Goal: Task Accomplishment & Management: Complete application form

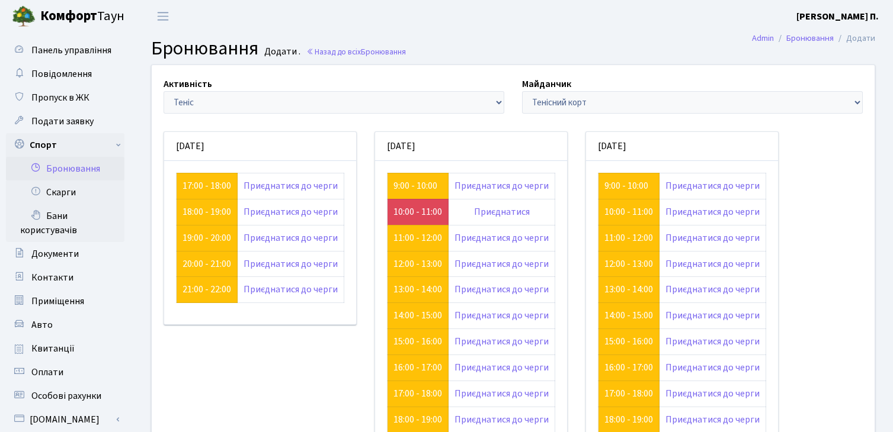
scroll to position [118, 0]
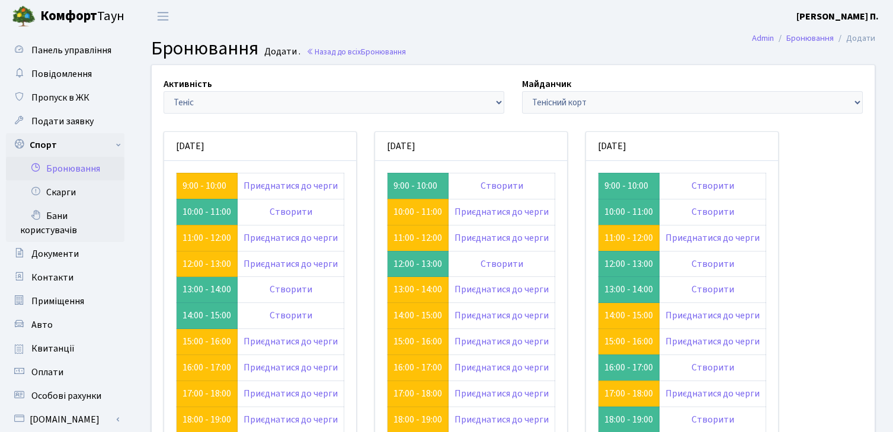
scroll to position [118, 0]
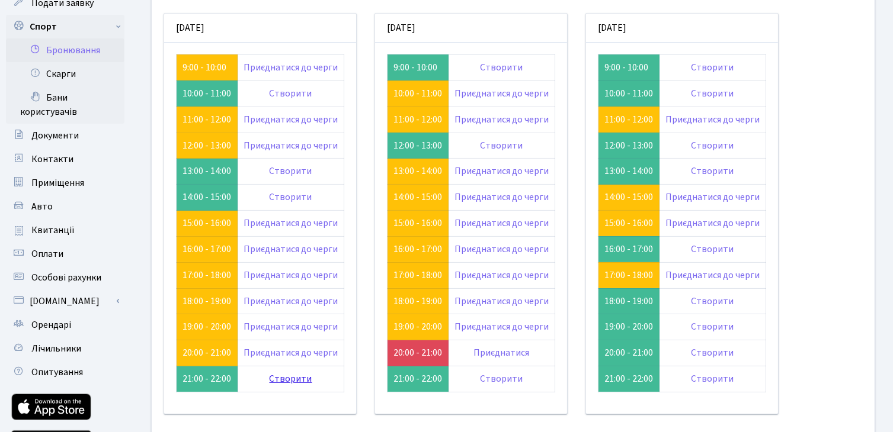
click at [278, 383] on link "Створити" at bounding box center [291, 379] width 43 height 13
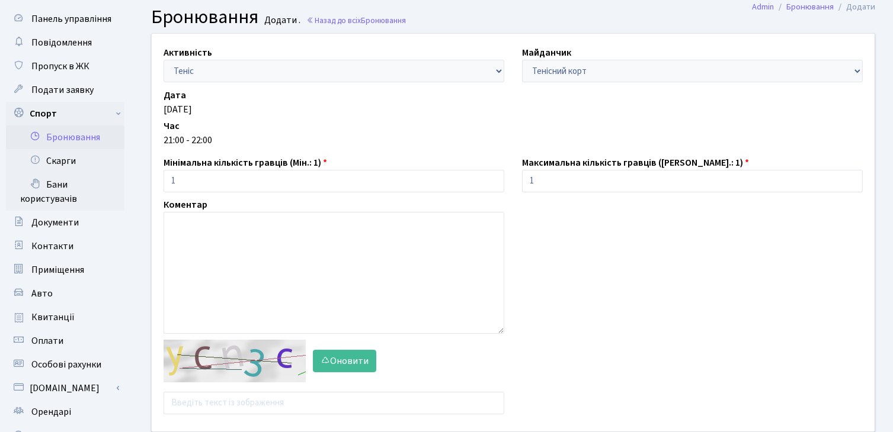
scroll to position [118, 0]
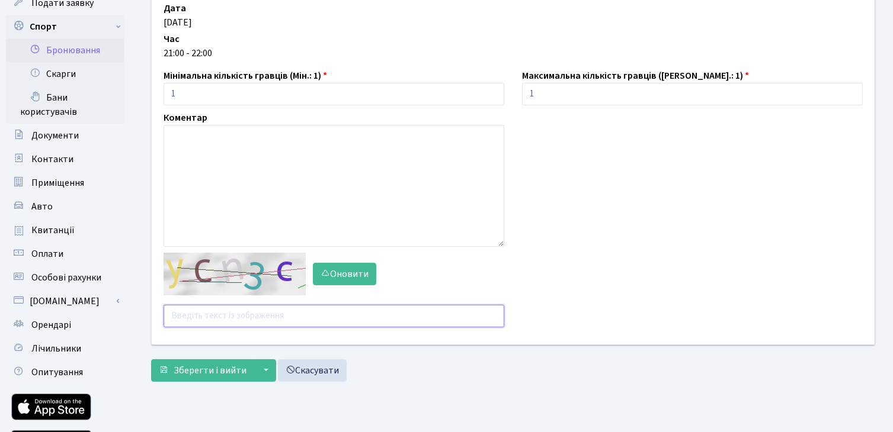
click at [216, 313] on input "text" at bounding box center [333, 316] width 341 height 23
type input "в"
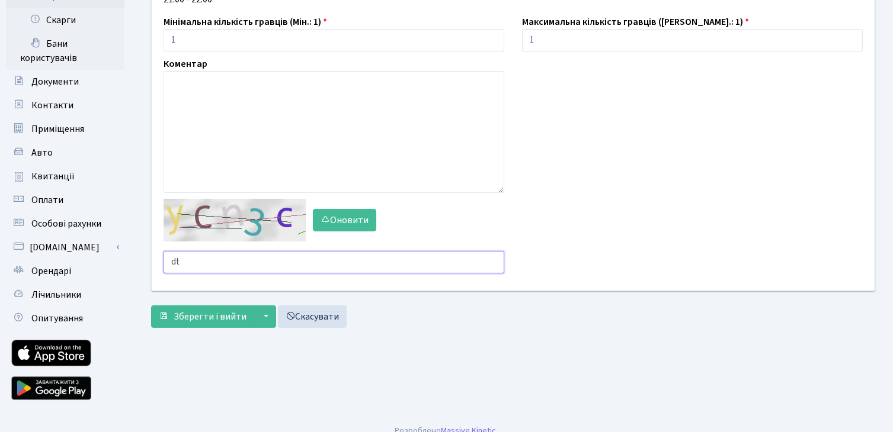
scroll to position [186, 0]
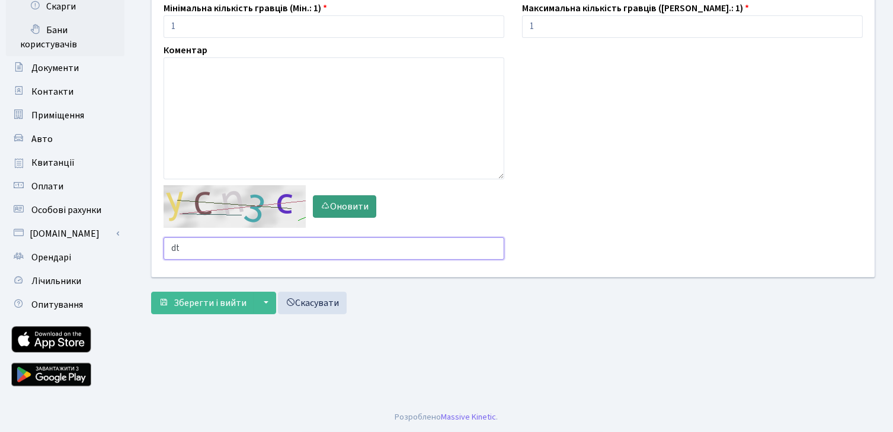
type input "dt"
click at [333, 211] on button "Оновити" at bounding box center [344, 206] width 63 height 23
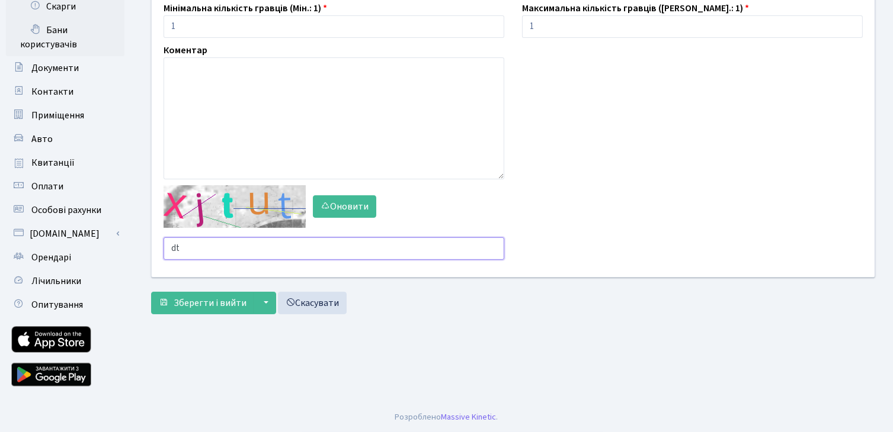
click at [240, 241] on input "dt" at bounding box center [333, 249] width 341 height 23
type input "d"
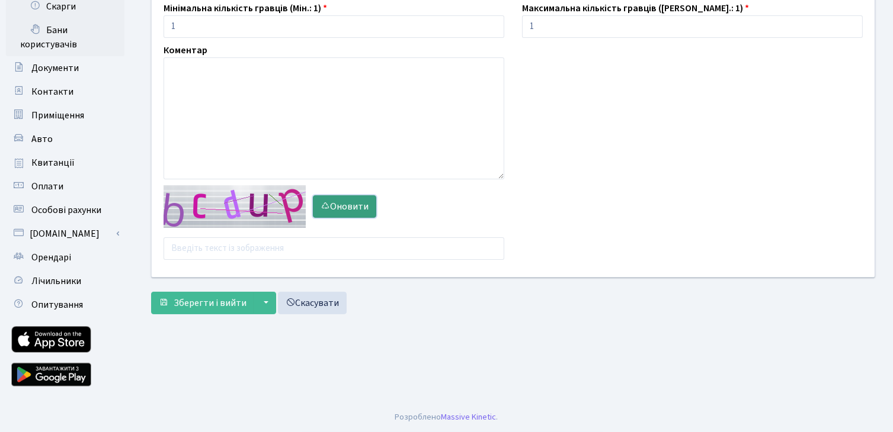
click at [320, 205] on button "Оновити" at bounding box center [344, 206] width 63 height 23
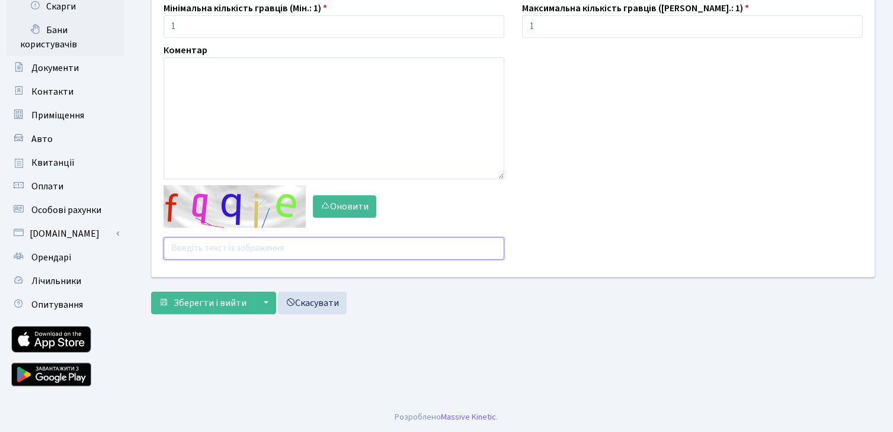
click at [261, 252] on input "text" at bounding box center [333, 249] width 341 height 23
type input "fb2eu"
click at [151, 292] on button "Зберегти і вийти" at bounding box center [202, 303] width 103 height 23
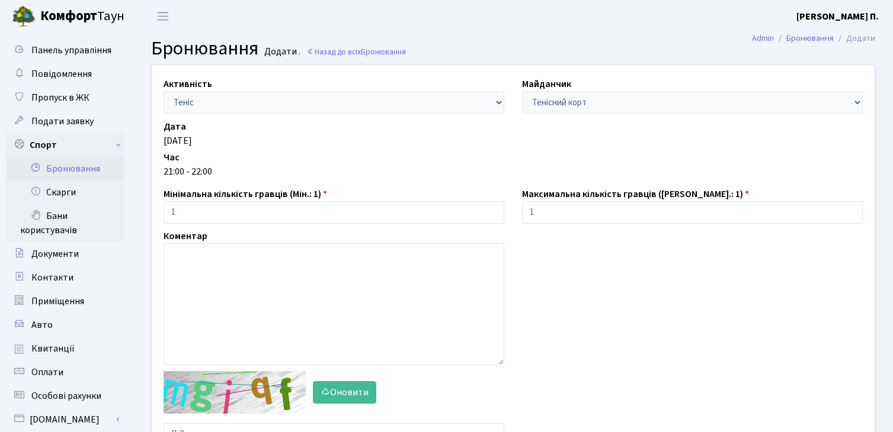
scroll to position [186, 0]
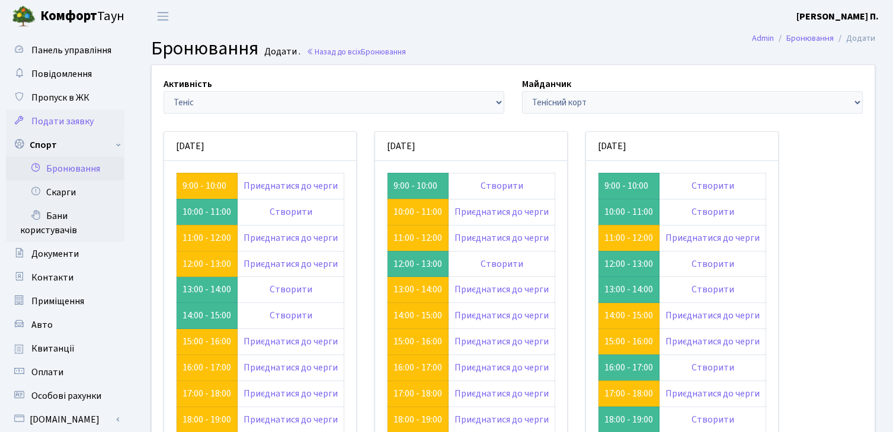
scroll to position [118, 0]
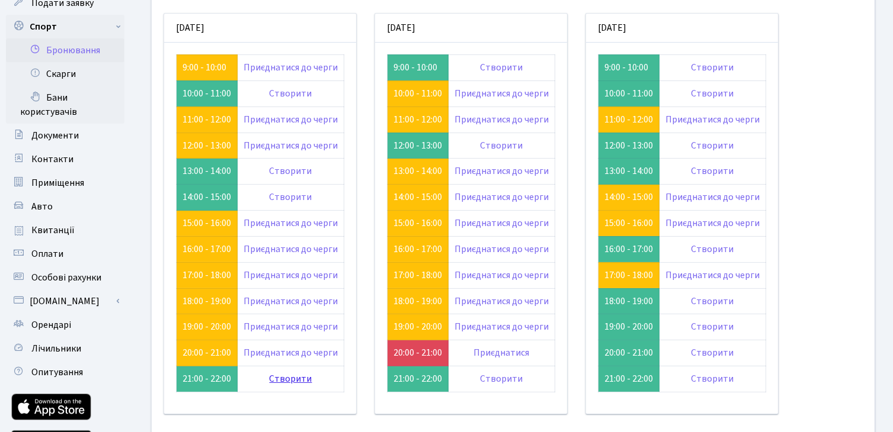
click at [277, 376] on link "Створити" at bounding box center [291, 379] width 43 height 13
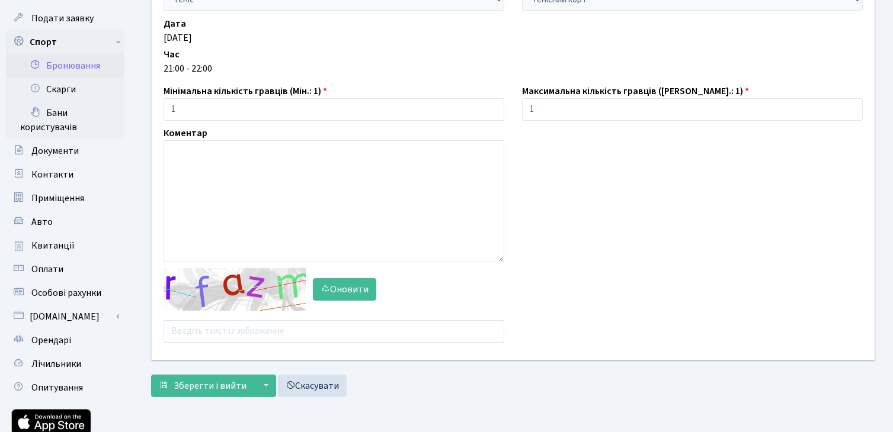
scroll to position [118, 0]
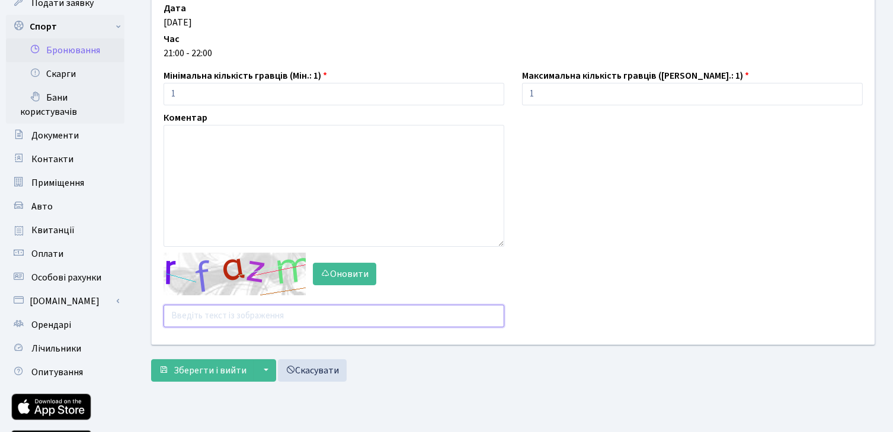
click at [272, 311] on input "text" at bounding box center [333, 316] width 341 height 23
type input "nc6ce"
click at [151, 360] on button "Зберегти і вийти" at bounding box center [202, 371] width 103 height 23
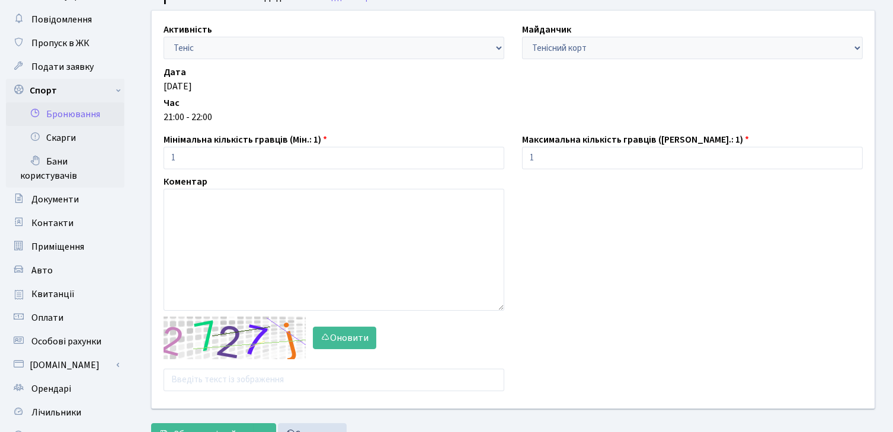
scroll to position [59, 0]
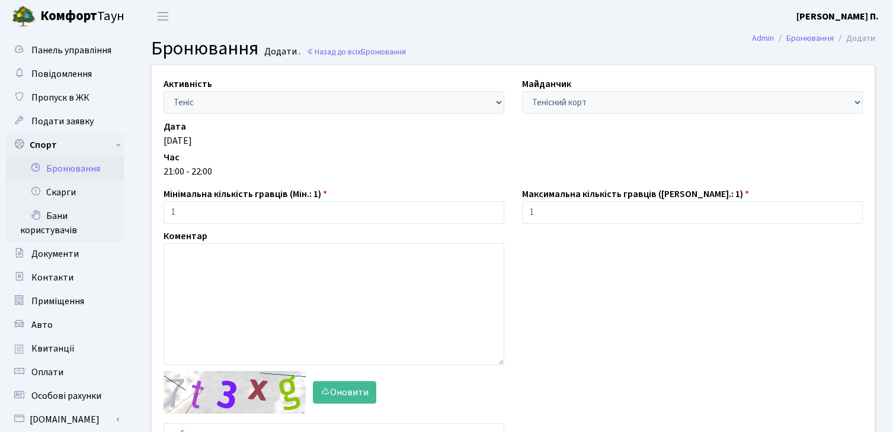
scroll to position [118, 0]
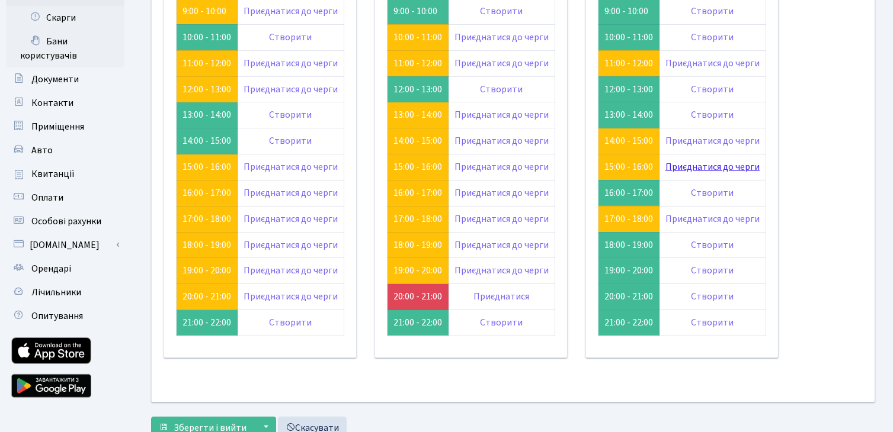
scroll to position [178, 0]
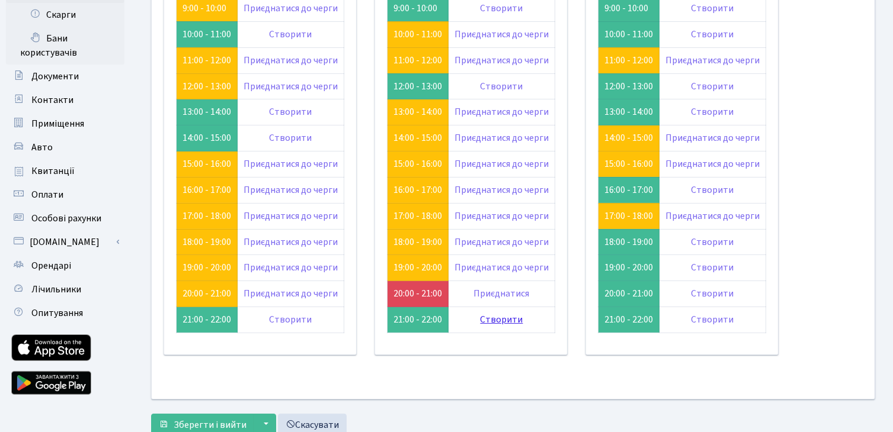
click at [509, 314] on link "Створити" at bounding box center [501, 319] width 43 height 13
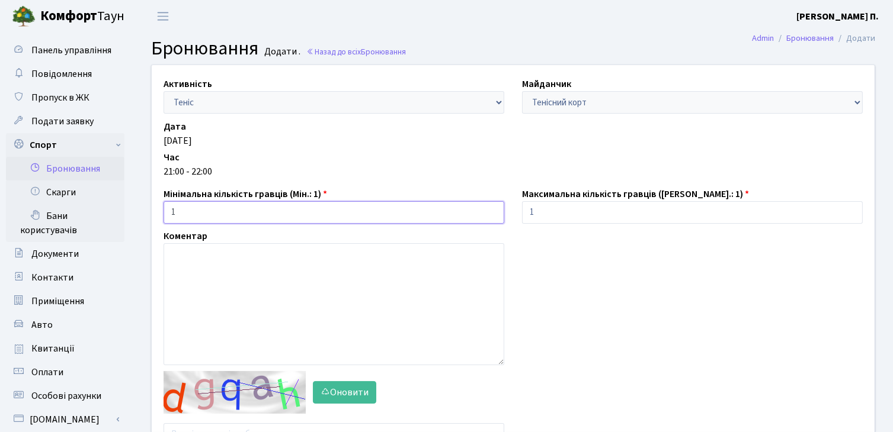
click at [339, 212] on input "1" at bounding box center [333, 212] width 341 height 23
click at [491, 206] on input "2" at bounding box center [333, 212] width 341 height 23
type input "3"
click at [493, 210] on input "3" at bounding box center [333, 212] width 341 height 23
click at [848, 209] on input "2" at bounding box center [692, 212] width 341 height 23
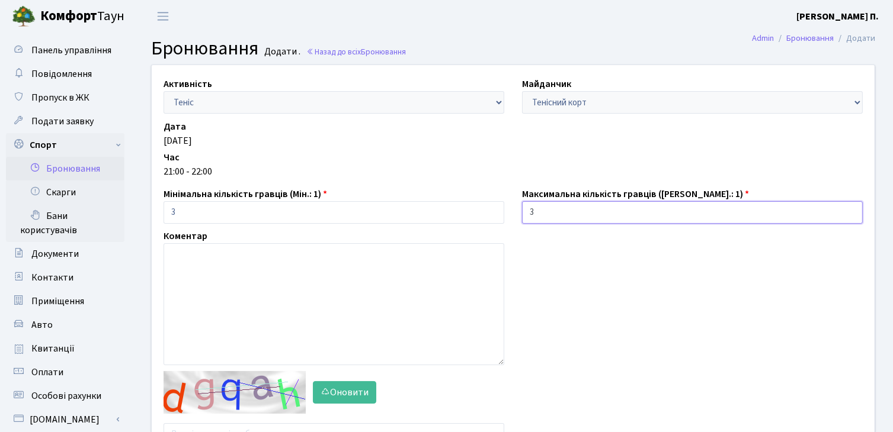
click at [848, 209] on input "3" at bounding box center [692, 212] width 341 height 23
click at [848, 209] on input "4" at bounding box center [692, 212] width 341 height 23
click at [848, 209] on input "5" at bounding box center [692, 212] width 341 height 23
click at [850, 209] on input "6" at bounding box center [692, 212] width 341 height 23
click at [850, 209] on input "7" at bounding box center [692, 212] width 341 height 23
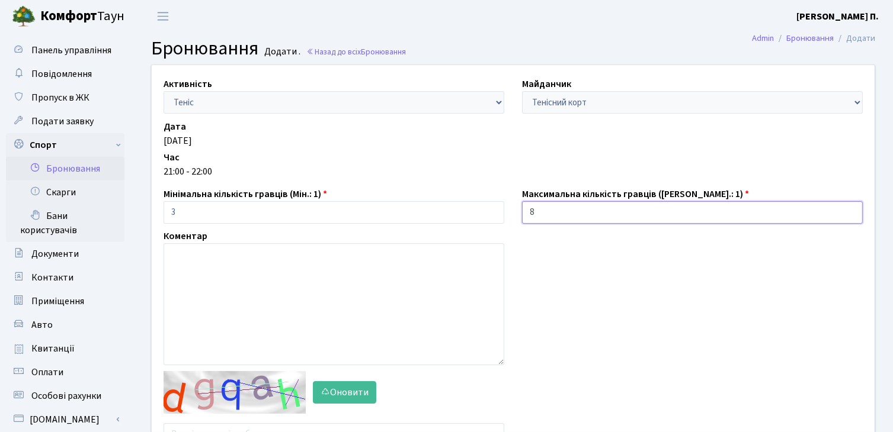
click at [850, 209] on input "8" at bounding box center [692, 212] width 341 height 23
click at [850, 209] on input "9" at bounding box center [692, 212] width 341 height 23
click at [850, 209] on input "10" at bounding box center [692, 212] width 341 height 23
type input "11"
click at [850, 209] on input "11" at bounding box center [692, 212] width 341 height 23
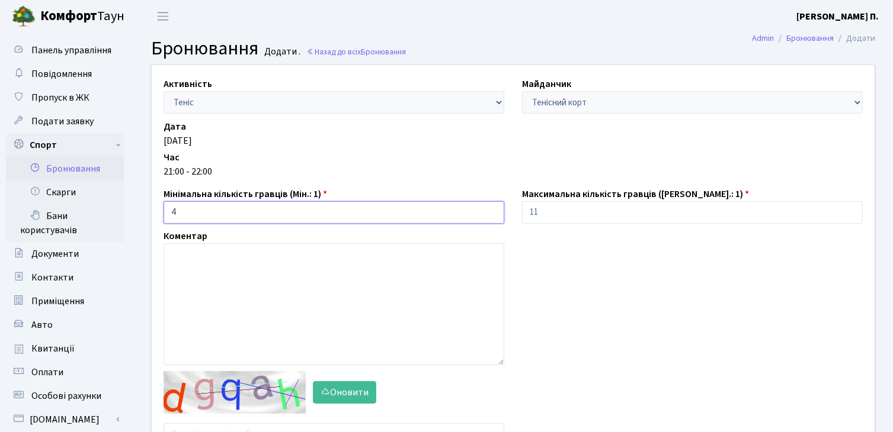
type input "4"
click at [492, 211] on input "4" at bounding box center [333, 212] width 341 height 23
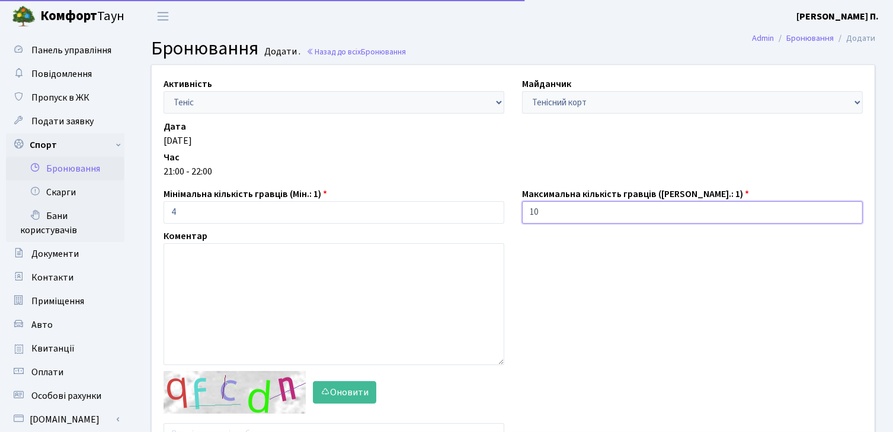
click at [853, 217] on input "10" at bounding box center [692, 212] width 341 height 23
click at [852, 217] on input "9" at bounding box center [692, 212] width 341 height 23
click at [852, 217] on input "8" at bounding box center [692, 212] width 341 height 23
click at [852, 217] on input "7" at bounding box center [692, 212] width 341 height 23
click at [852, 217] on input "6" at bounding box center [692, 212] width 341 height 23
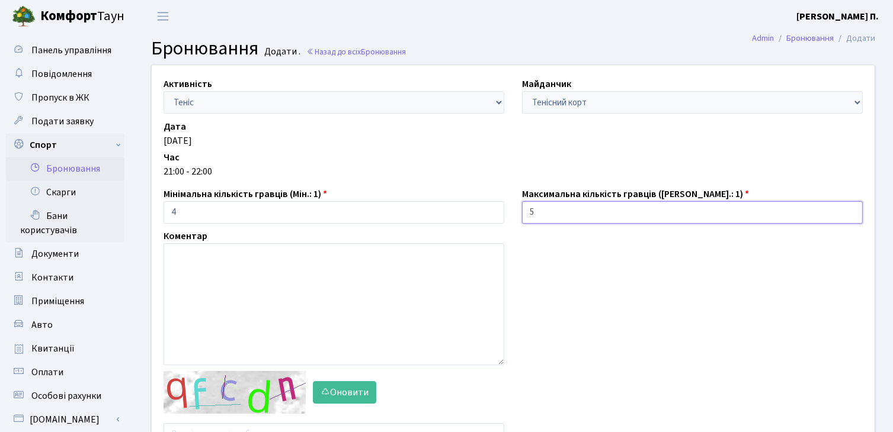
click at [852, 217] on input "5" at bounding box center [692, 212] width 341 height 23
click at [852, 217] on input "4" at bounding box center [692, 212] width 341 height 23
click at [852, 216] on input "3" at bounding box center [692, 212] width 341 height 23
click at [852, 216] on input "2" at bounding box center [692, 212] width 341 height 23
type input "1"
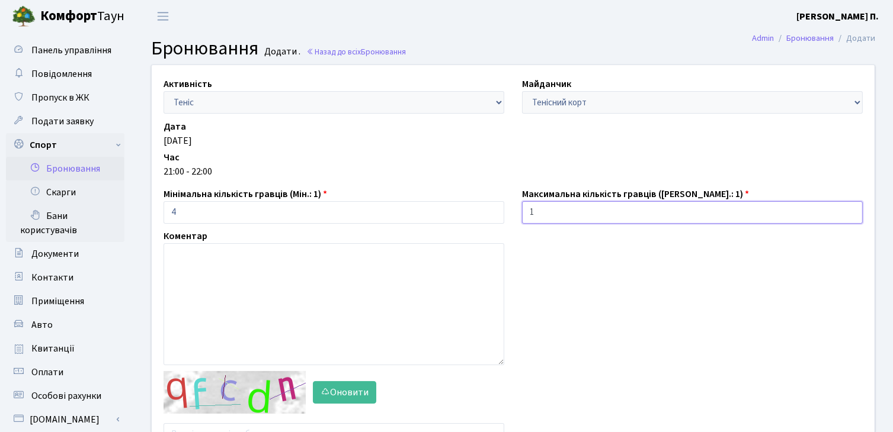
click at [852, 216] on input "1" at bounding box center [692, 212] width 341 height 23
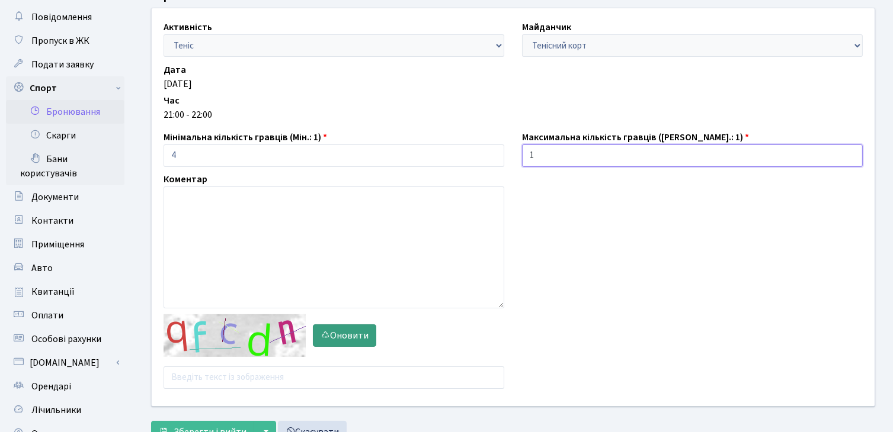
scroll to position [59, 0]
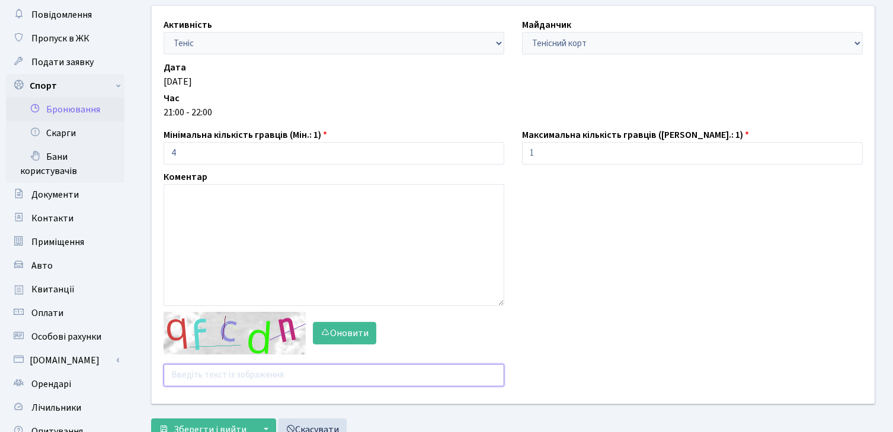
click at [345, 367] on input "text" at bounding box center [333, 375] width 341 height 23
type input "g86pz"
click at [151, 419] on button "Зберегти і вийти" at bounding box center [202, 430] width 103 height 23
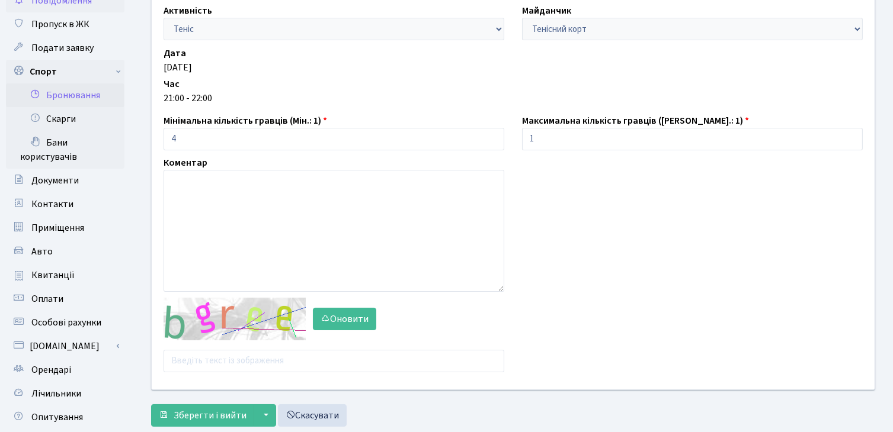
scroll to position [59, 0]
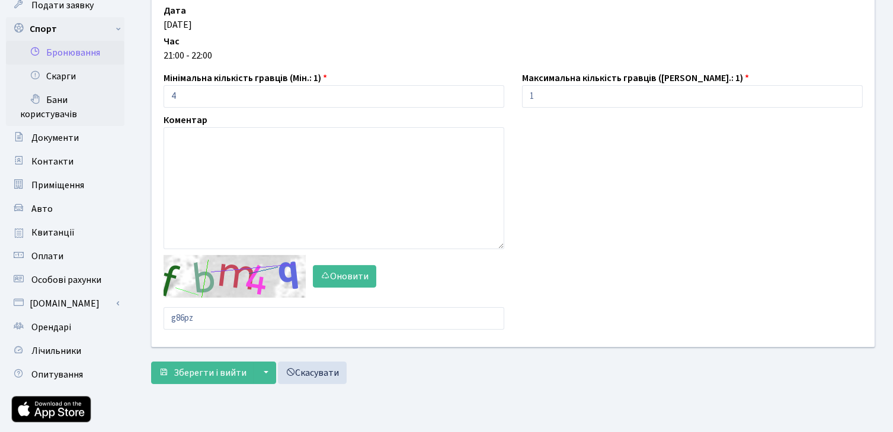
scroll to position [118, 0]
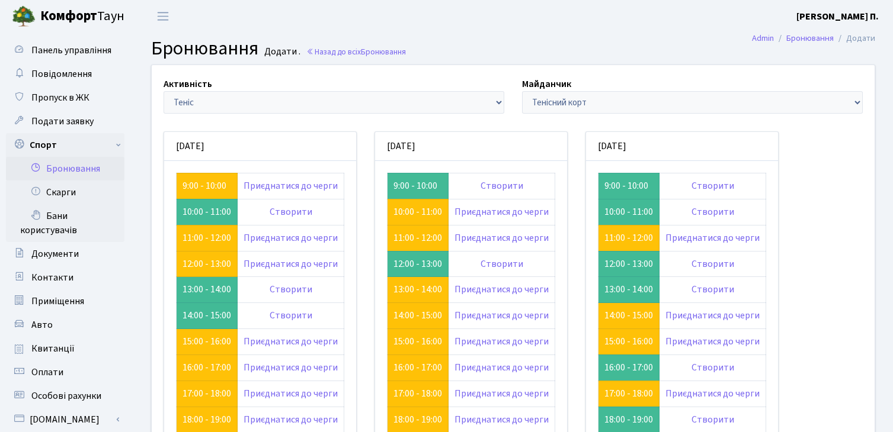
scroll to position [178, 0]
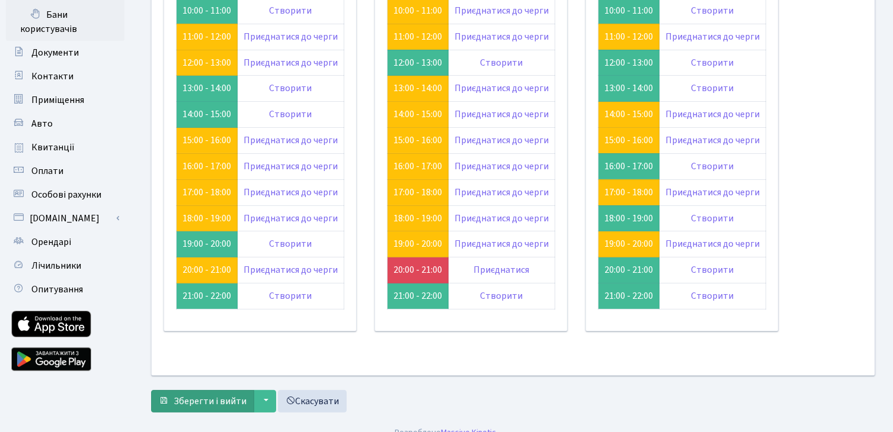
scroll to position [214, 0]
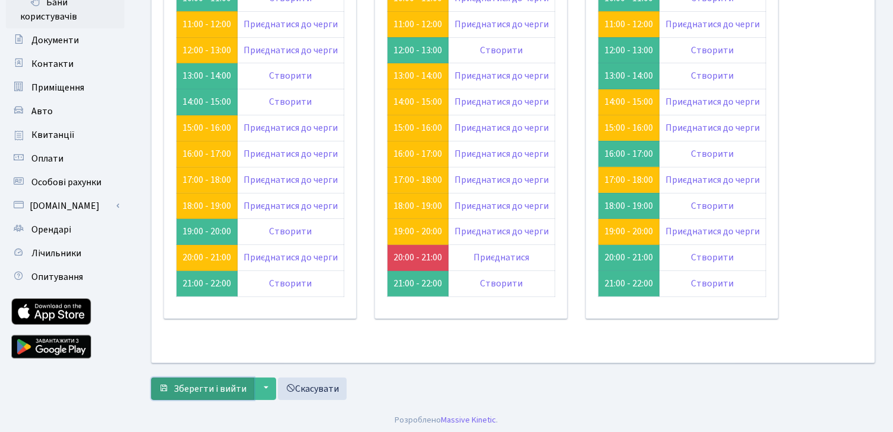
click at [206, 383] on span "Зберегти і вийти" at bounding box center [210, 389] width 73 height 13
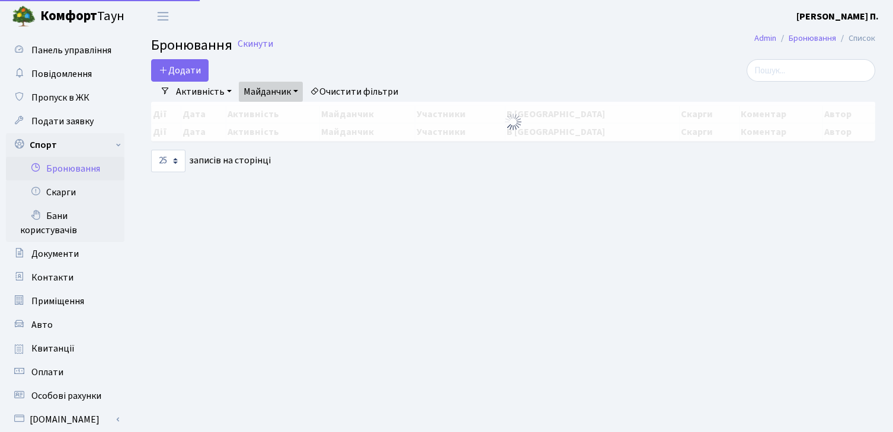
select select "25"
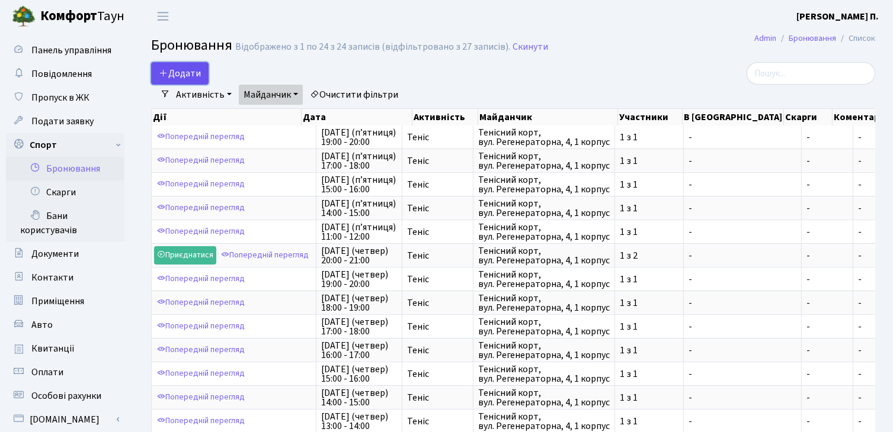
click at [198, 74] on button "Додати" at bounding box center [179, 73] width 57 height 23
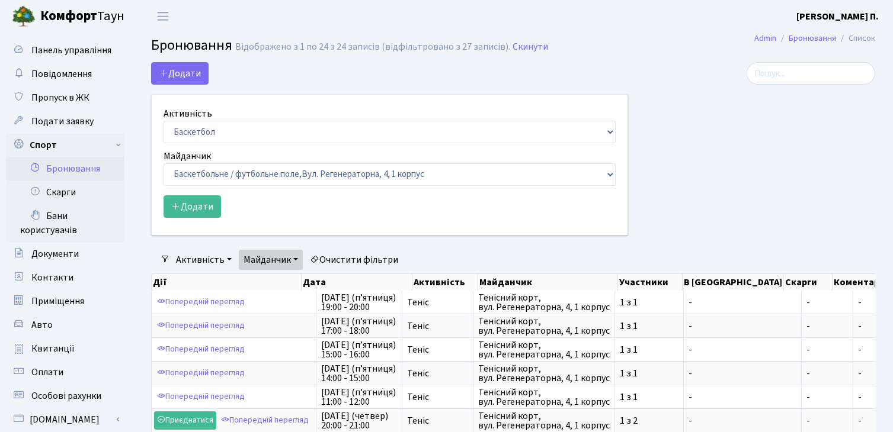
drag, startPoint x: 303, startPoint y: 120, endPoint x: 320, endPoint y: 131, distance: 20.0
click at [317, 125] on div "Активність Баскетбол Волейбол Йога Катання на роликах Настільний теніс [PERSON_…" at bounding box center [389, 125] width 452 height 37
click at [320, 131] on select "Баскетбол Волейбол Йога Катання на роликах Настільний теніс [PERSON_NAME] Фітнес" at bounding box center [389, 132] width 452 height 23
select select "1"
click at [163, 121] on select "Баскетбол Волейбол Йога Катання на роликах Настільний теніс Теніс Футбол Фітнес" at bounding box center [389, 132] width 452 height 23
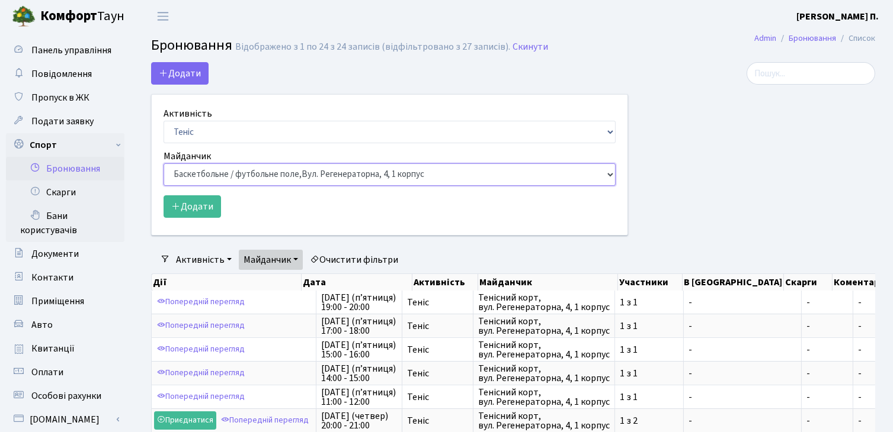
click at [305, 172] on select "Баскетбольне / футбольне поле, Вул. Регенераторна, 4, 1 корпус Баскетбольне пол…" at bounding box center [389, 174] width 452 height 23
select select "1"
click at [163, 163] on select "Баскетбольне / футбольне поле, Вул. Регенераторна, 4, 1 корпус Баскетбольне пол…" at bounding box center [389, 174] width 452 height 23
click at [194, 202] on button "Додати" at bounding box center [191, 206] width 57 height 23
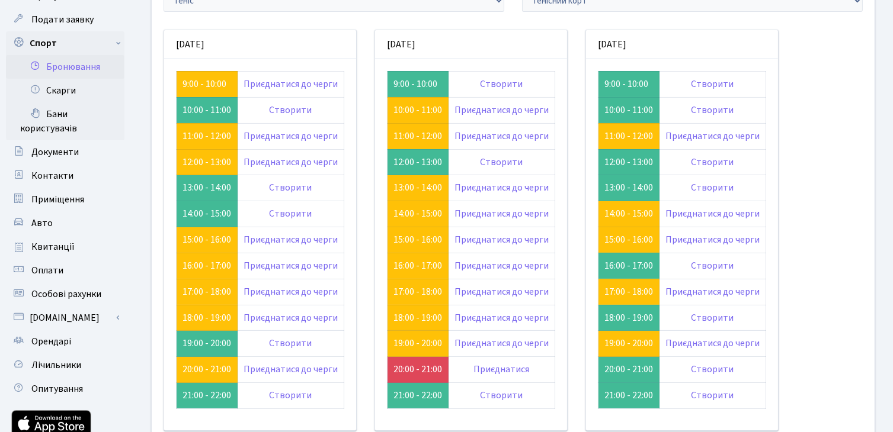
scroll to position [118, 0]
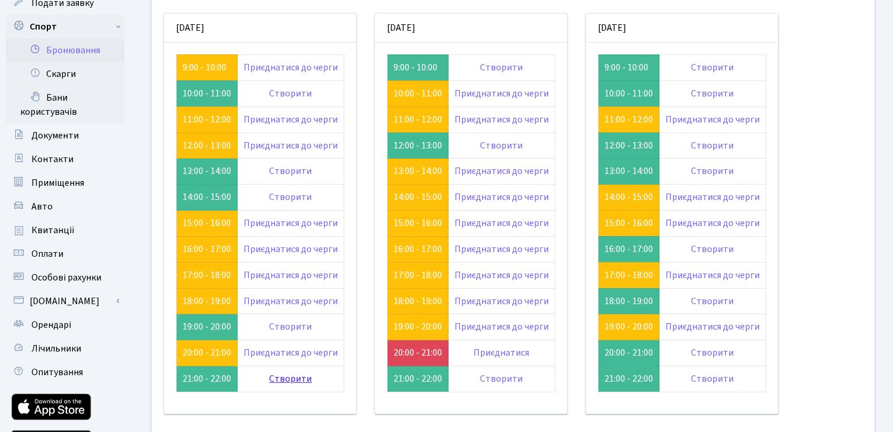
click at [277, 383] on link "Створити" at bounding box center [291, 379] width 43 height 13
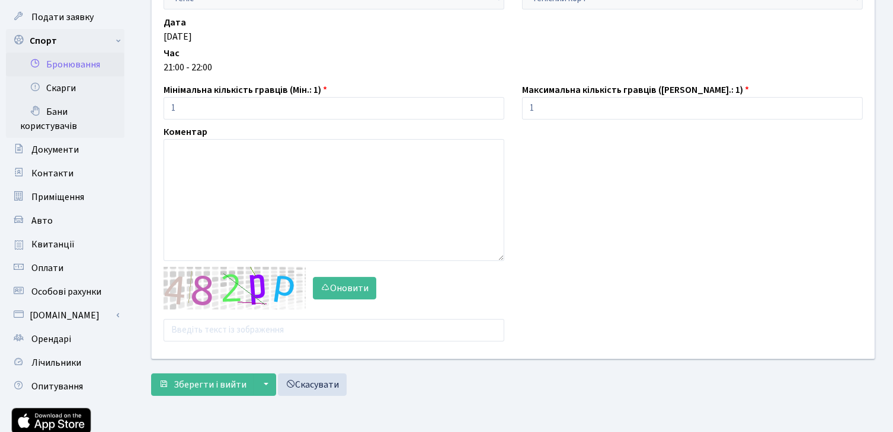
scroll to position [118, 0]
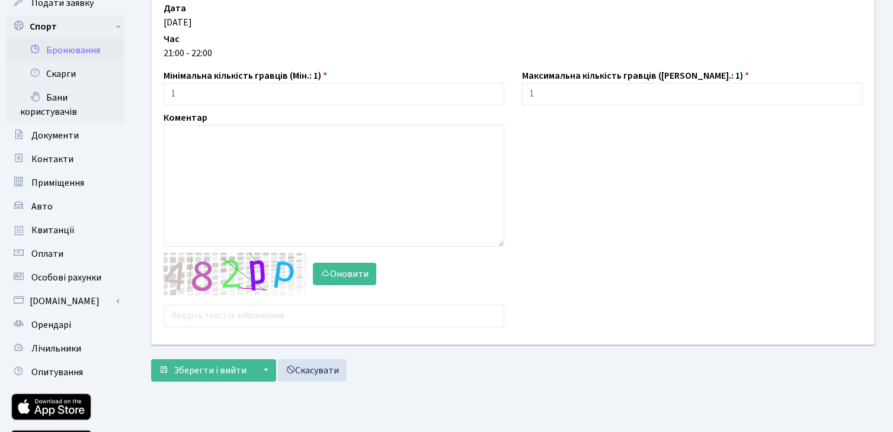
click at [247, 328] on div "Активність - Баскетбол Волейбол Йога Катання на роликах Настільний теніс [PERSO…" at bounding box center [513, 146] width 740 height 398
click at [241, 325] on input "text" at bounding box center [333, 316] width 341 height 23
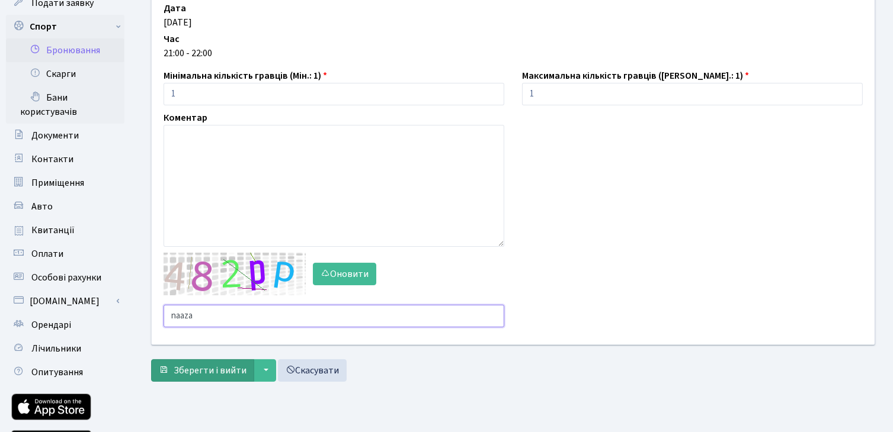
type input "naaza"
click at [245, 365] on button "Зберегти і вийти" at bounding box center [202, 371] width 103 height 23
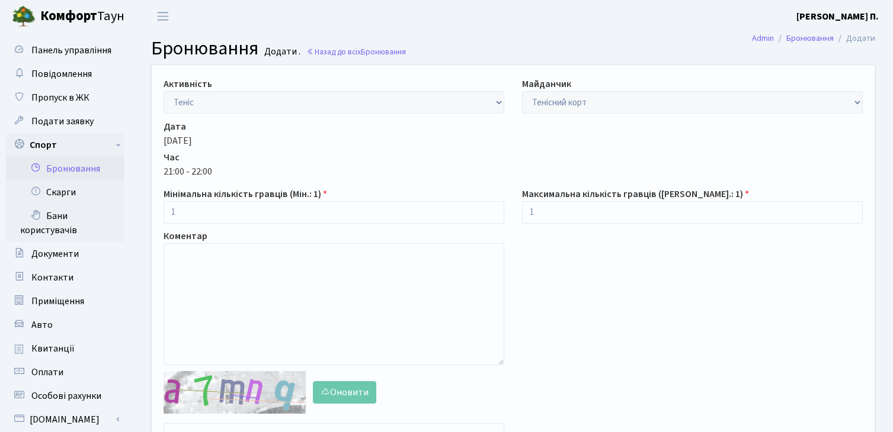
scroll to position [118, 0]
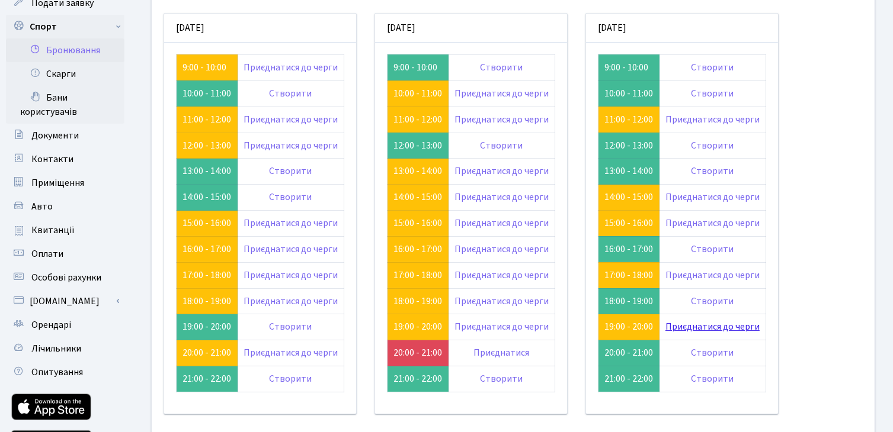
scroll to position [140, 0]
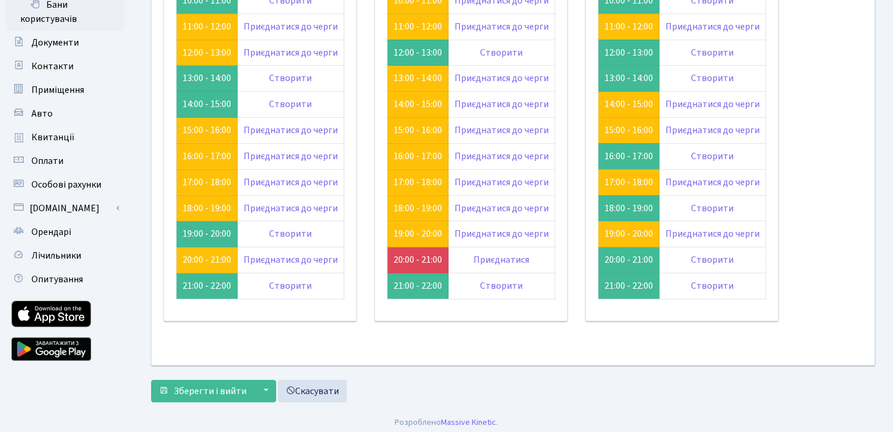
scroll to position [214, 0]
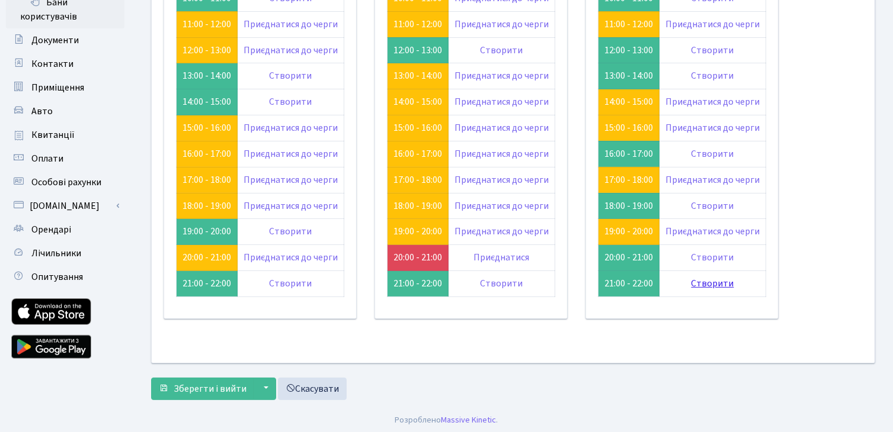
click at [713, 283] on link "Створити" at bounding box center [712, 283] width 43 height 13
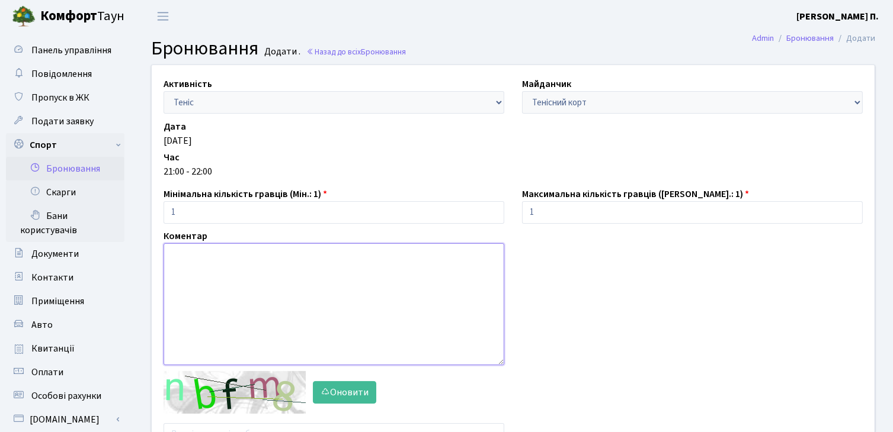
click at [328, 275] on textarea at bounding box center [333, 304] width 341 height 122
click at [336, 217] on input "1" at bounding box center [333, 212] width 341 height 23
type input "2"
click at [490, 208] on input "2" at bounding box center [333, 212] width 341 height 23
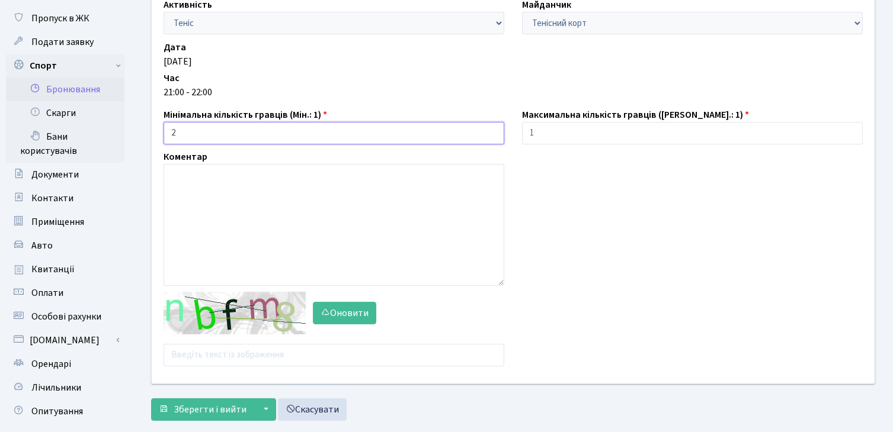
scroll to position [118, 0]
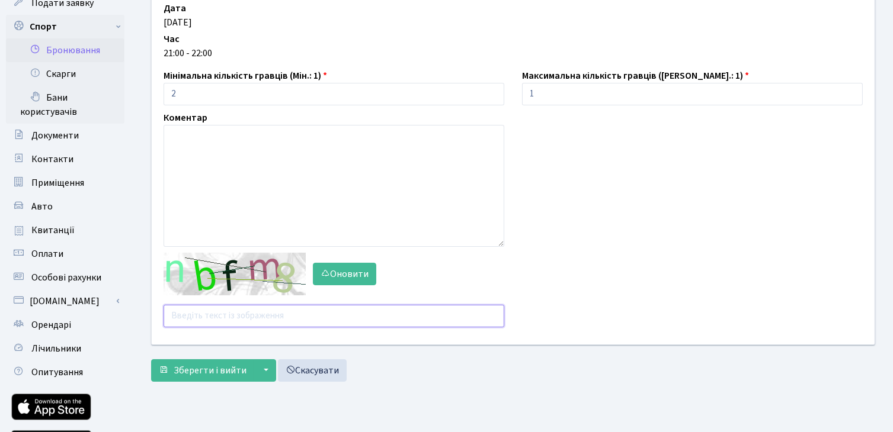
click at [323, 317] on input "text" at bounding box center [333, 316] width 341 height 23
type input "ptgci"
click at [151, 360] on button "Зберегти і вийти" at bounding box center [202, 371] width 103 height 23
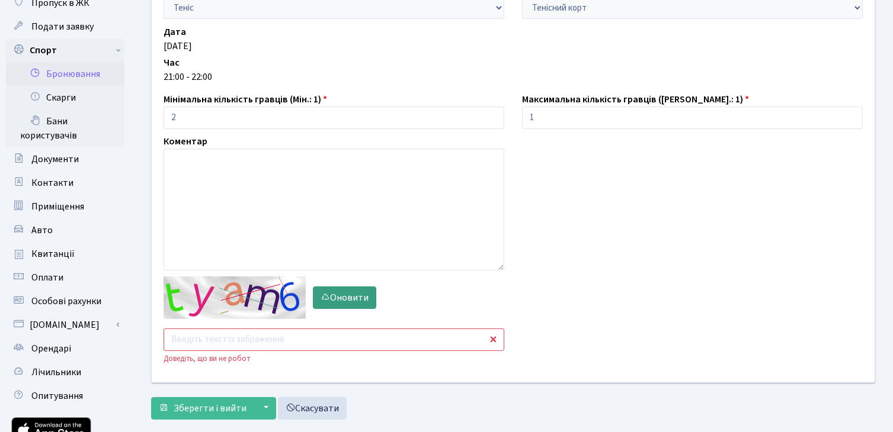
scroll to position [118, 0]
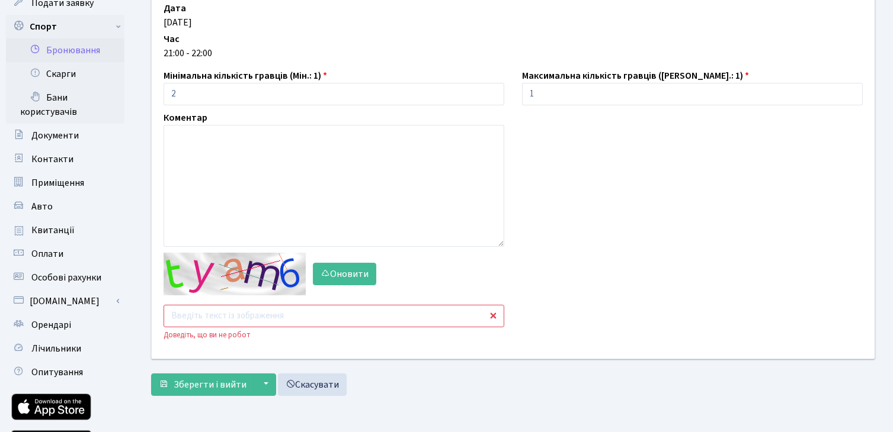
click at [205, 310] on input "text" at bounding box center [333, 316] width 341 height 23
type input "ny4m3"
click at [151, 374] on button "Зберегти і вийти" at bounding box center [202, 385] width 103 height 23
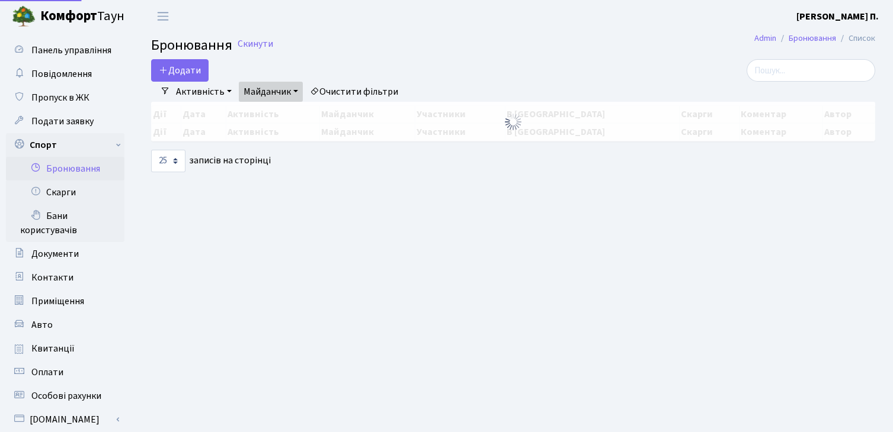
select select "25"
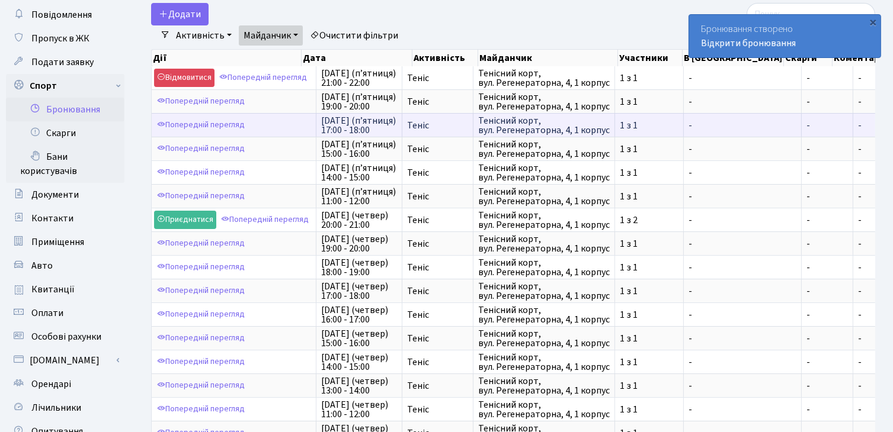
scroll to position [2, 0]
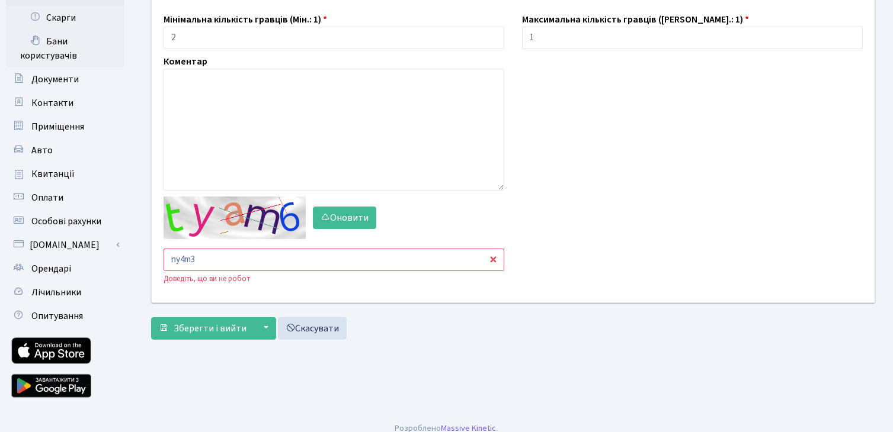
scroll to position [186, 0]
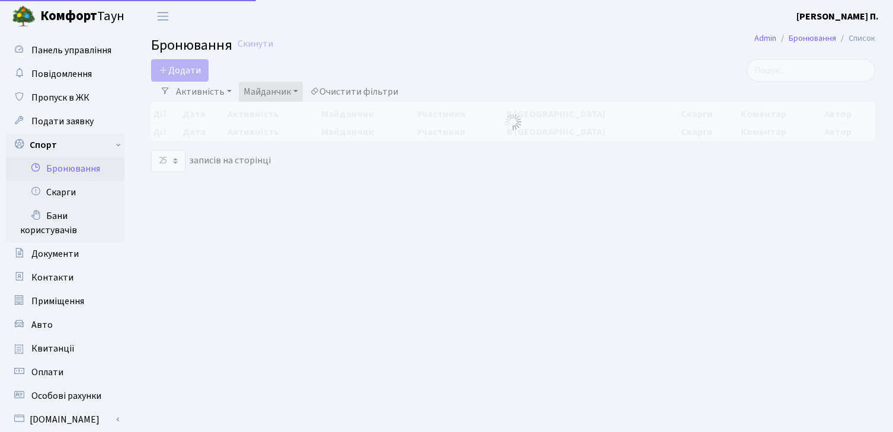
select select "25"
